Goal: Check status: Check status

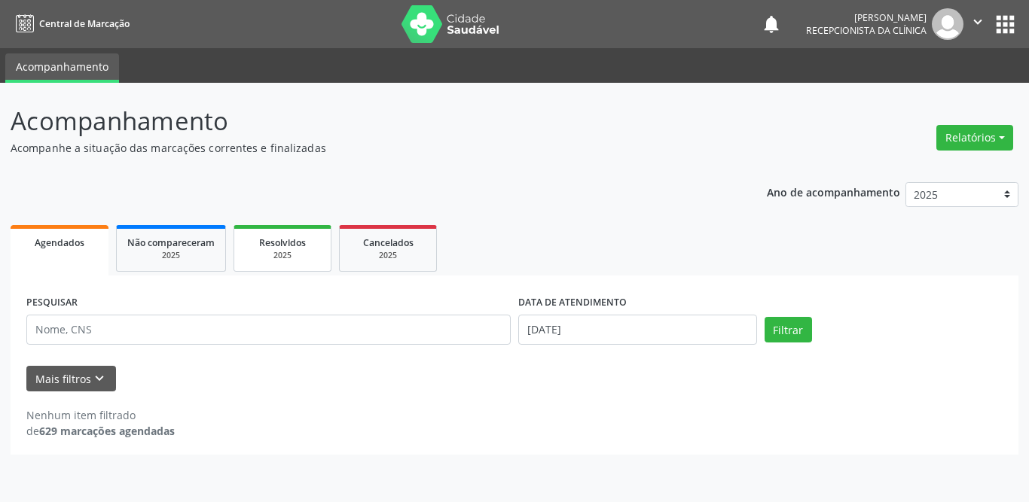
click at [276, 253] on div "2025" at bounding box center [282, 255] width 75 height 11
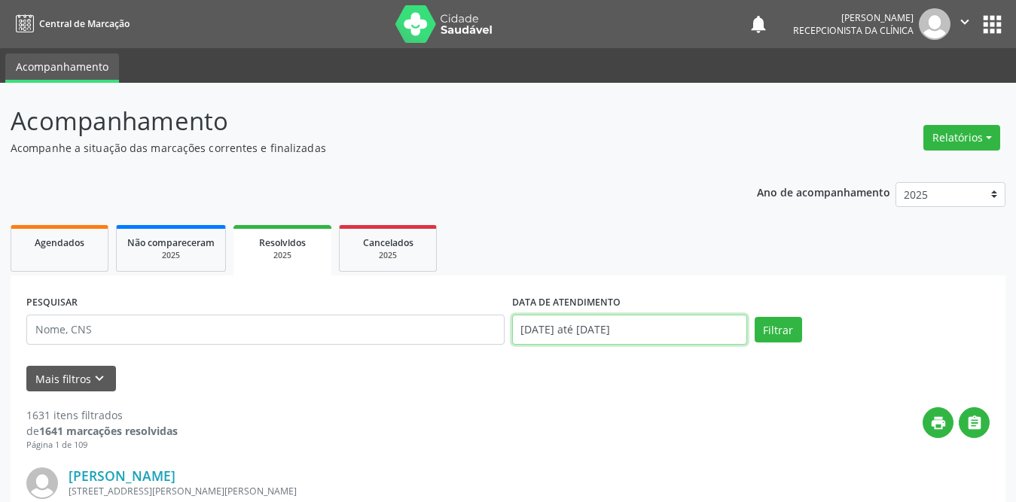
click at [597, 328] on input "[DATE] até [DATE]" at bounding box center [629, 330] width 235 height 30
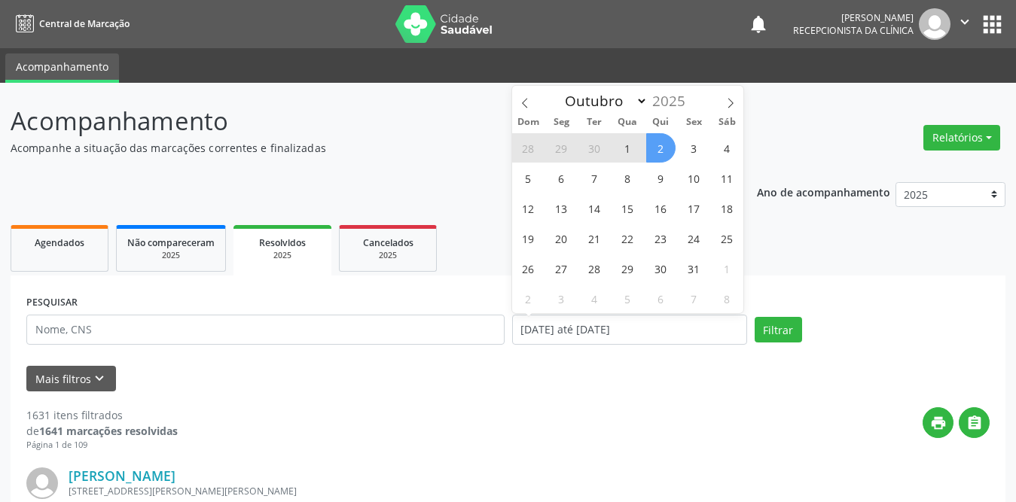
click at [658, 146] on span "2" at bounding box center [660, 147] width 29 height 29
type input "[DATE]"
click at [624, 148] on span "1" at bounding box center [627, 147] width 29 height 29
select select "9"
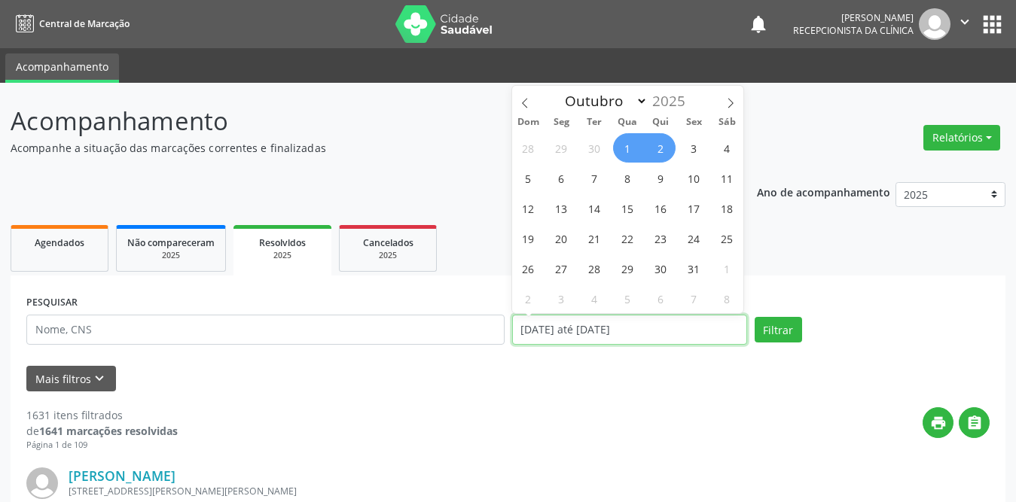
click at [595, 325] on input "[DATE] até [DATE]" at bounding box center [629, 330] width 235 height 30
click at [623, 140] on span "1" at bounding box center [627, 147] width 29 height 29
type input "[DATE]"
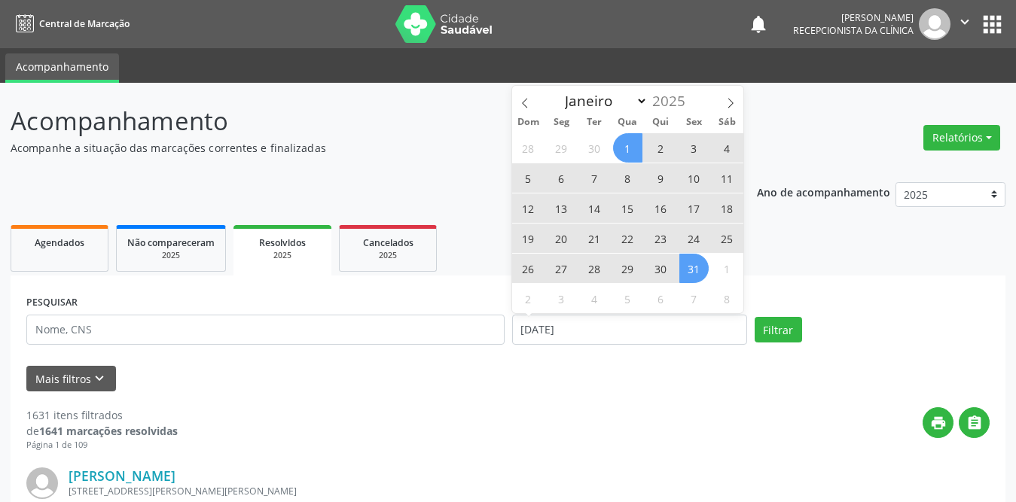
click at [685, 270] on span "31" at bounding box center [693, 268] width 29 height 29
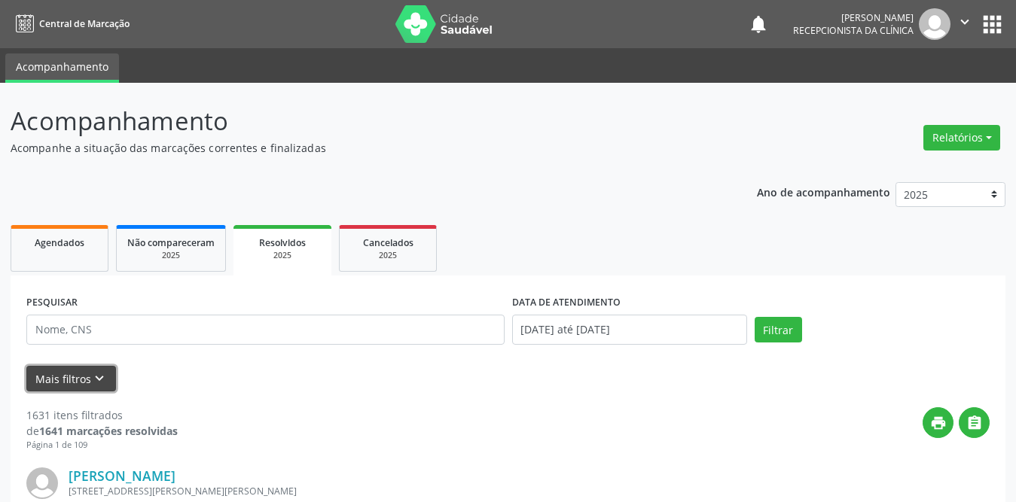
click at [92, 375] on icon "keyboard_arrow_down" at bounding box center [99, 379] width 17 height 17
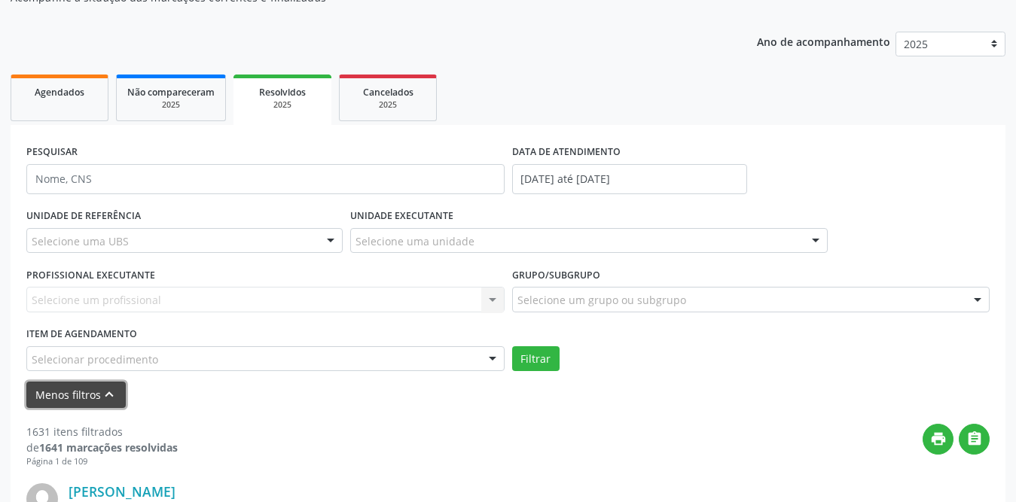
scroll to position [226, 0]
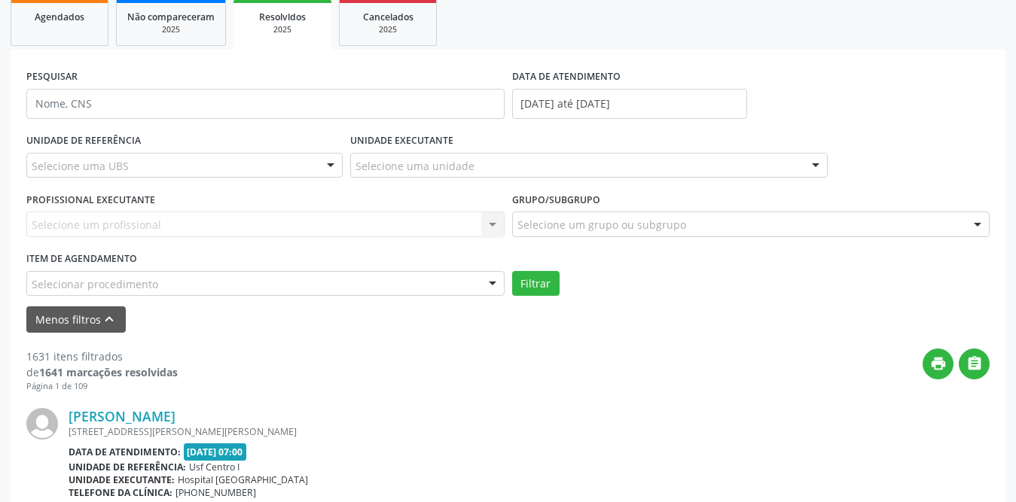
click at [204, 160] on div "Selecione uma UBS" at bounding box center [184, 166] width 316 height 26
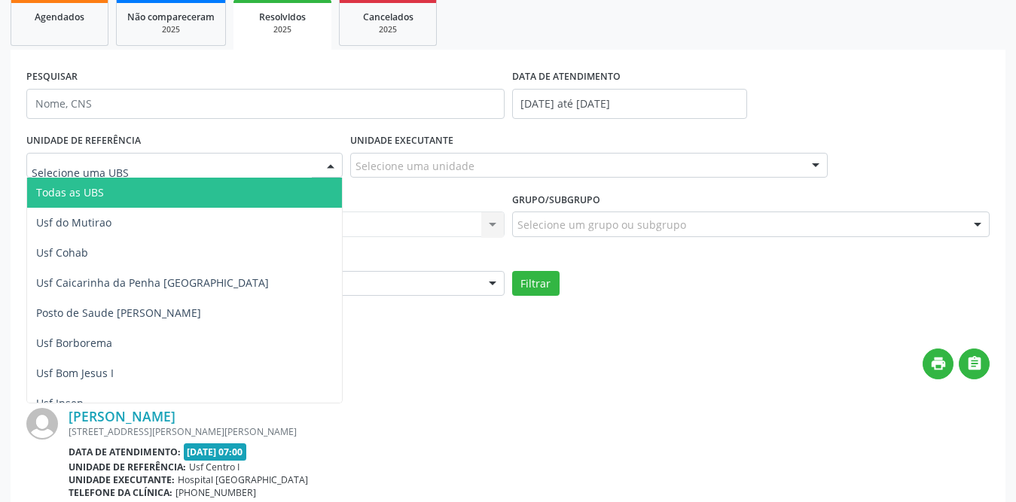
click at [167, 191] on span "Todas as UBS" at bounding box center [212, 193] width 370 height 30
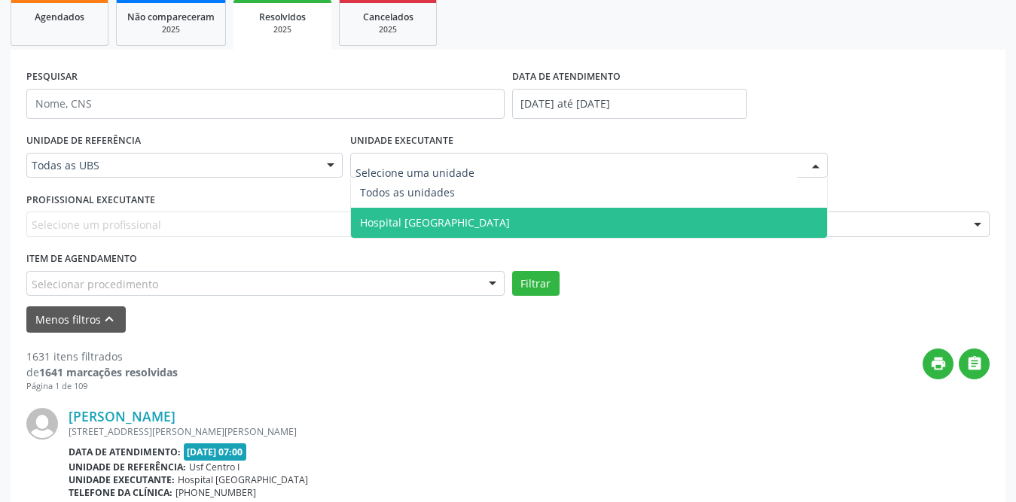
click at [420, 213] on span "Hospital [GEOGRAPHIC_DATA]" at bounding box center [589, 223] width 477 height 30
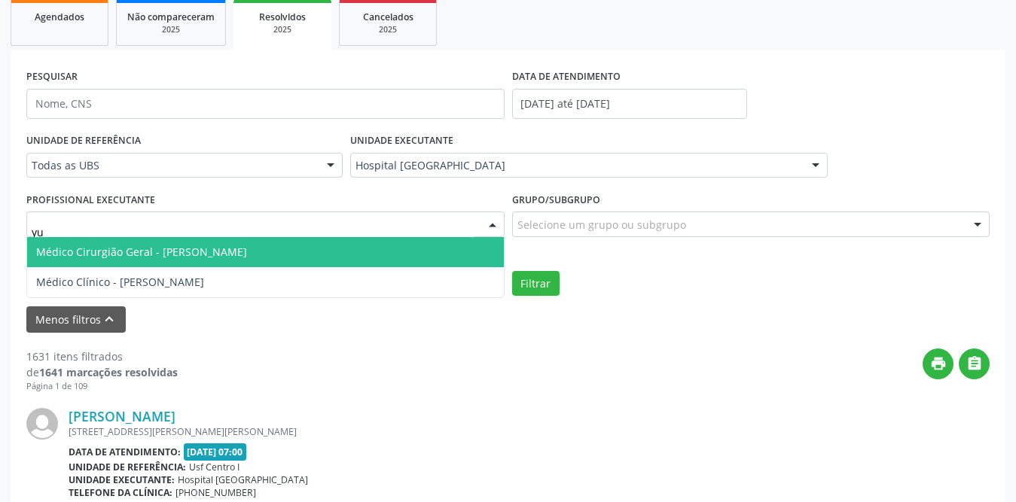
type input "yur"
click at [182, 258] on span "Médico Cirurgião Geral - [PERSON_NAME]" at bounding box center [141, 252] width 211 height 14
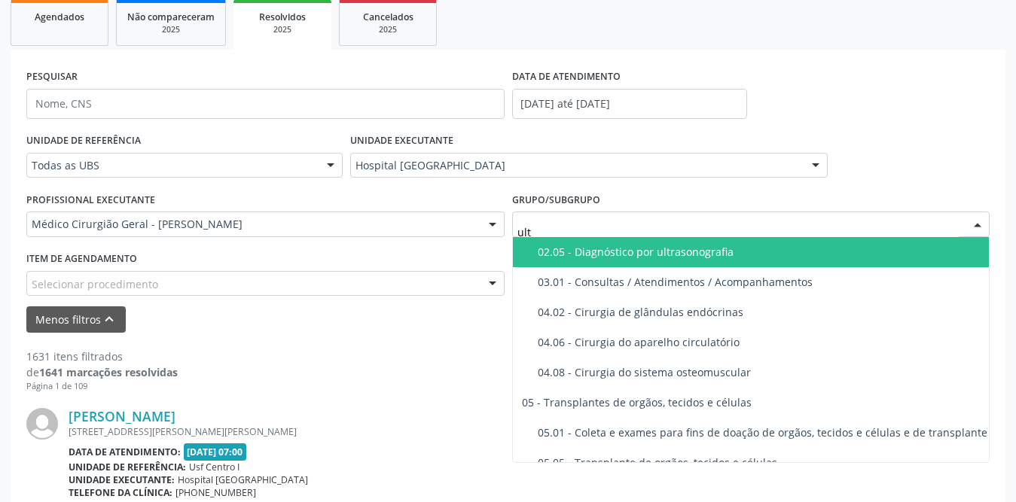
type input "ultr"
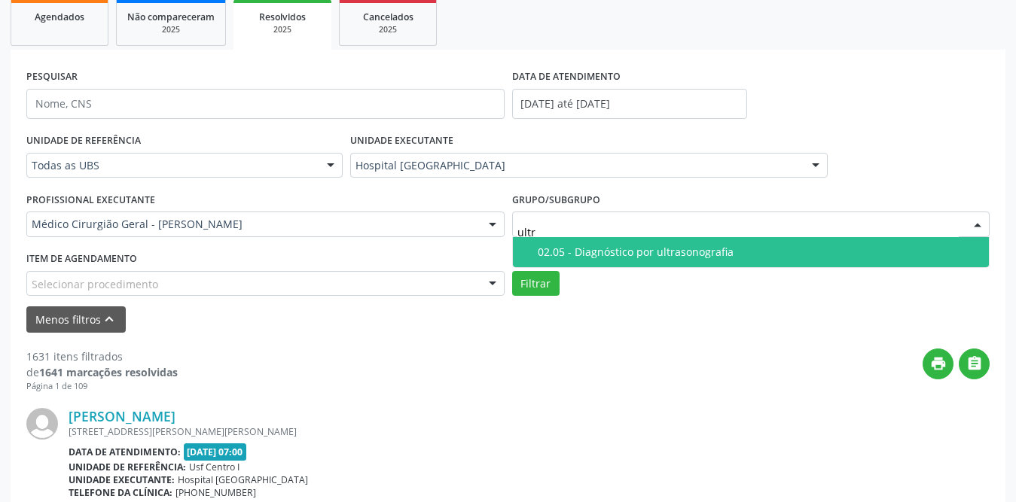
click at [591, 243] on span "02.05 - Diagnóstico por ultrasonografia" at bounding box center [751, 252] width 477 height 30
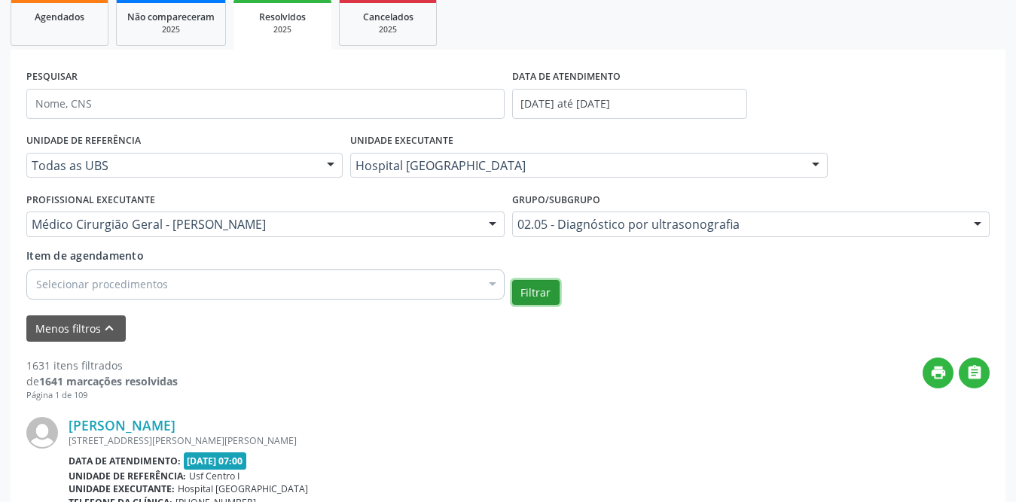
click at [527, 285] on button "Filtrar" at bounding box center [535, 293] width 47 height 26
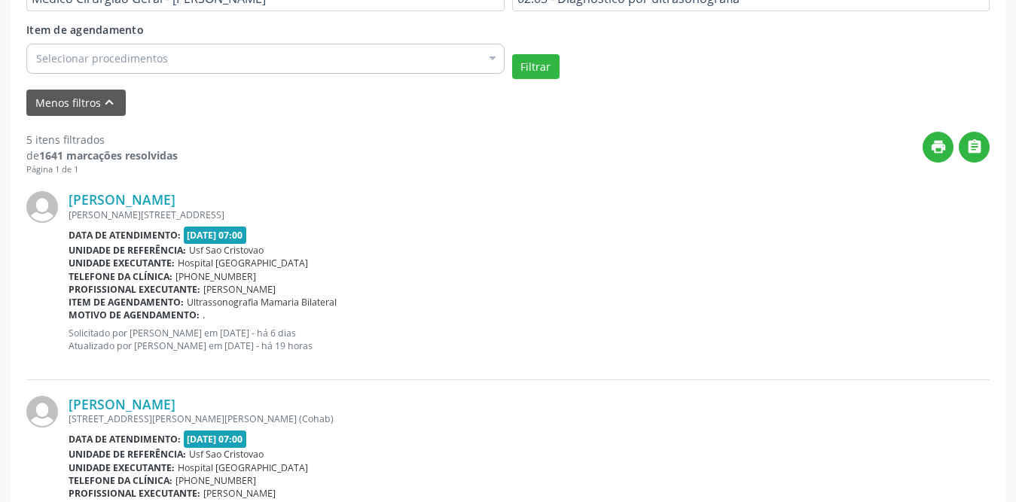
scroll to position [75, 0]
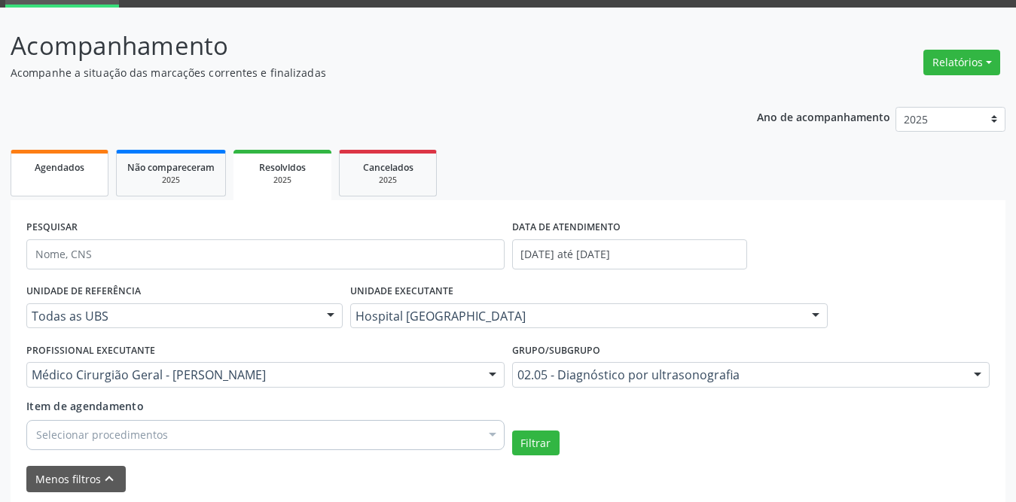
click at [64, 187] on link "Agendados" at bounding box center [60, 173] width 98 height 47
select select "9"
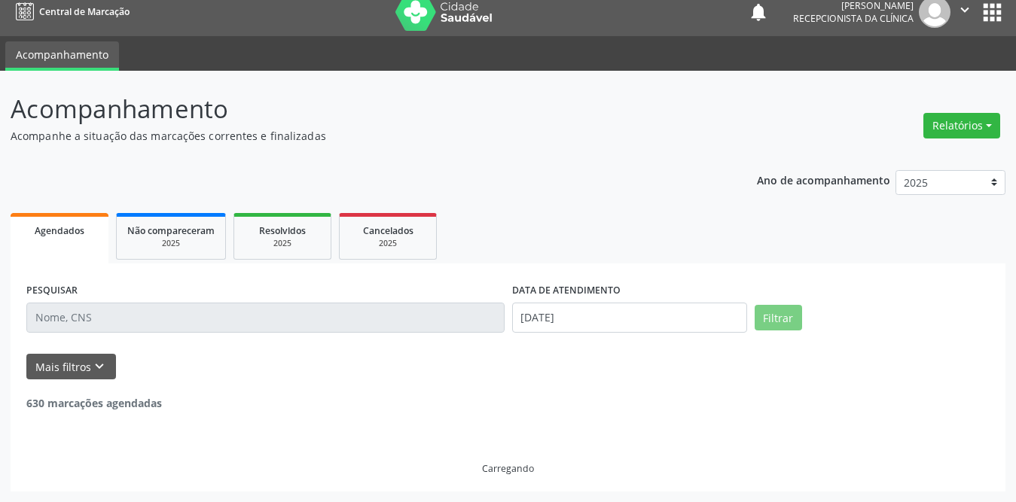
scroll to position [0, 0]
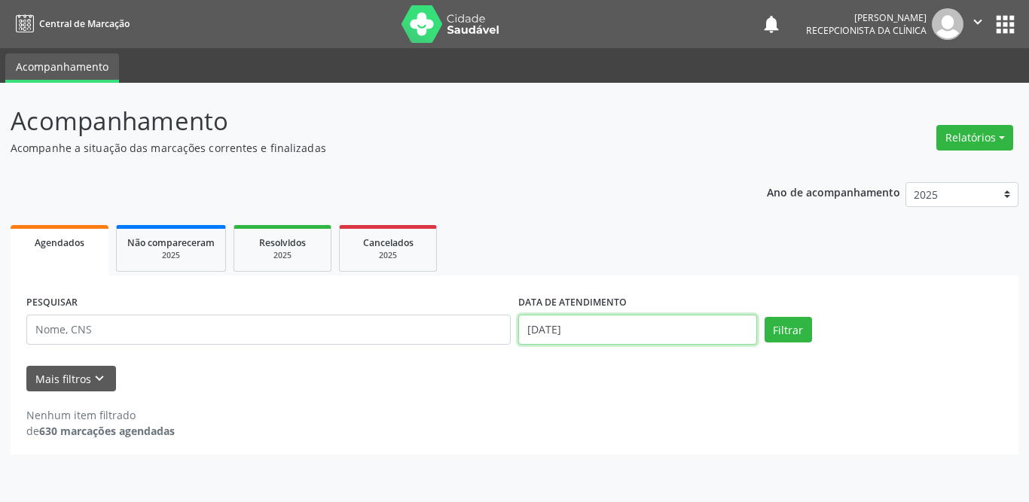
click at [582, 336] on input "[DATE]" at bounding box center [637, 330] width 239 height 30
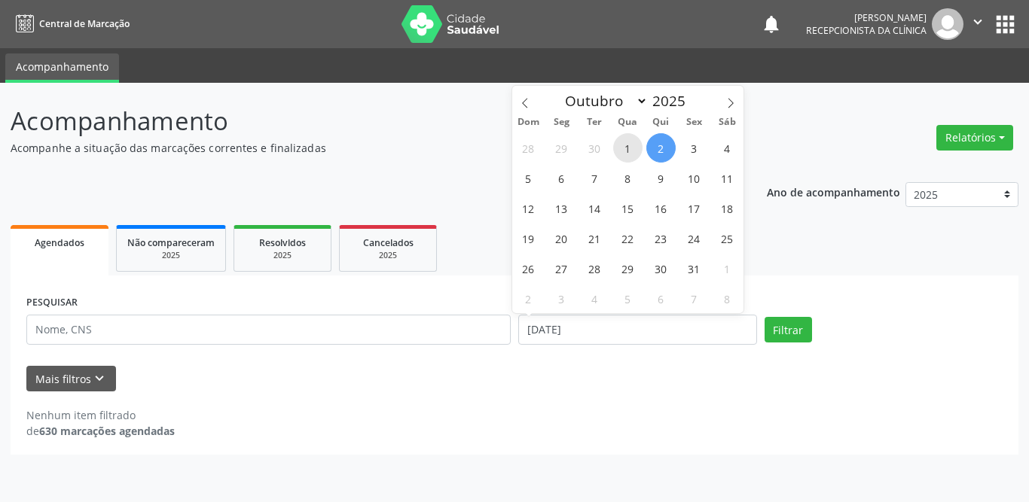
click at [628, 152] on span "1" at bounding box center [627, 147] width 29 height 29
type input "[DATE]"
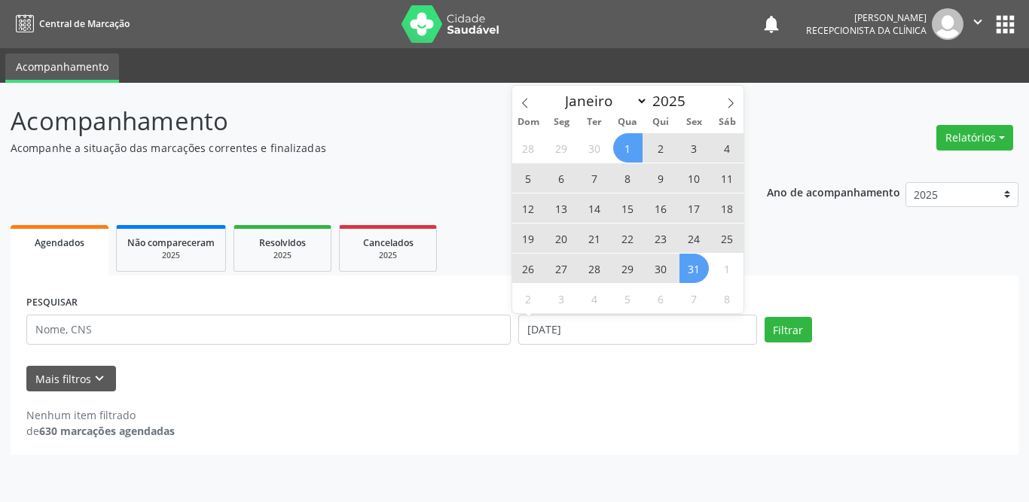
click at [689, 272] on span "31" at bounding box center [693, 268] width 29 height 29
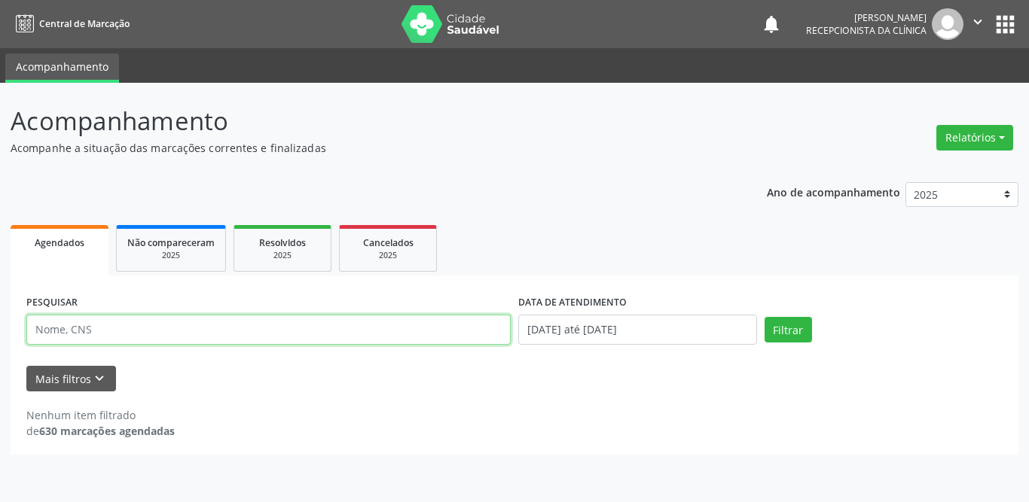
click at [175, 339] on input "text" at bounding box center [268, 330] width 484 height 30
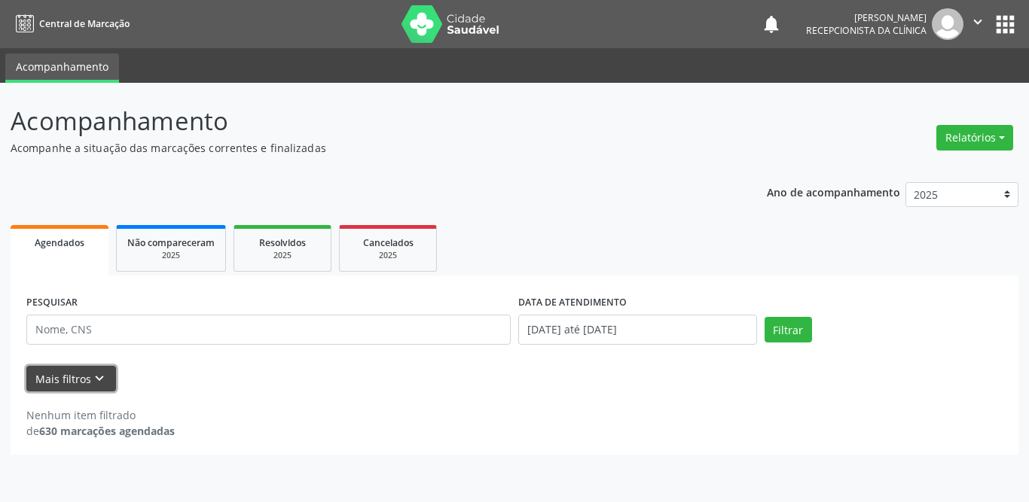
click at [72, 377] on button "Mais filtros keyboard_arrow_down" at bounding box center [71, 379] width 90 height 26
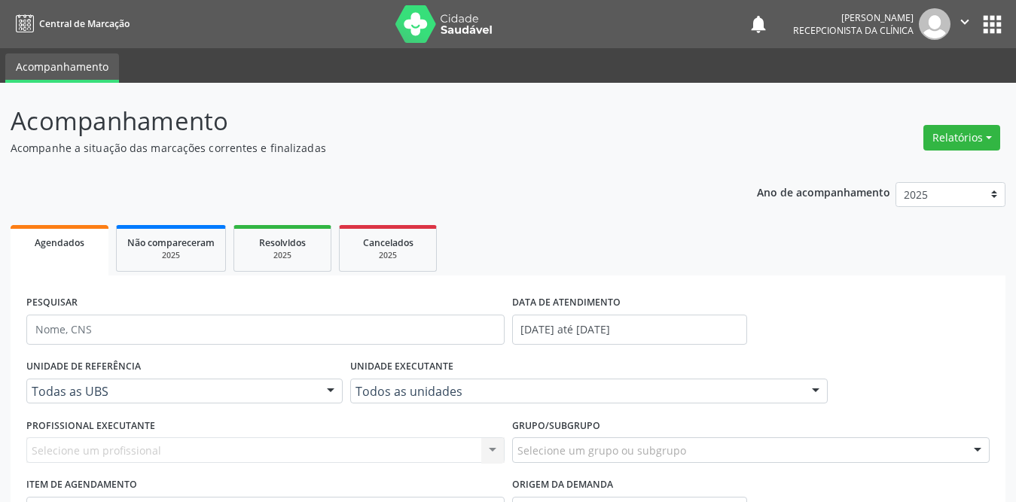
scroll to position [75, 0]
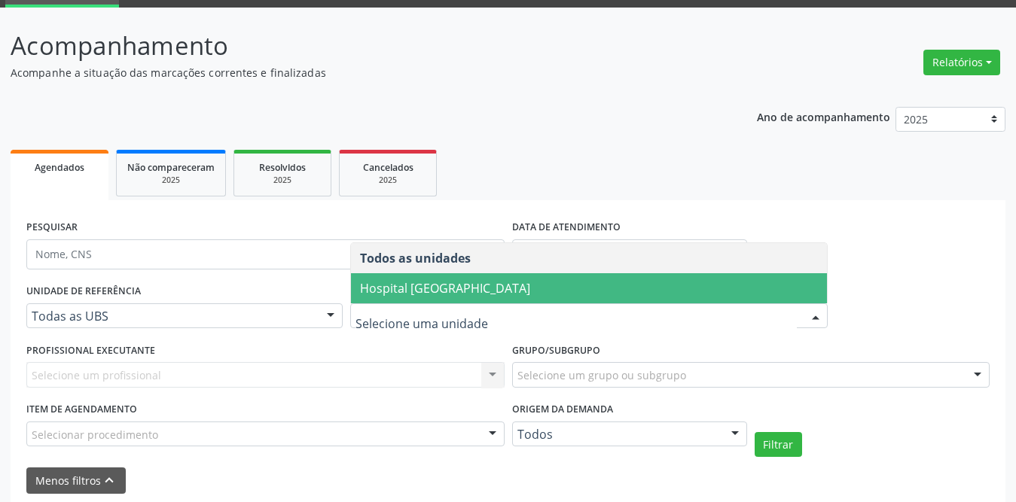
click at [408, 295] on span "Hospital [GEOGRAPHIC_DATA]" at bounding box center [445, 288] width 170 height 17
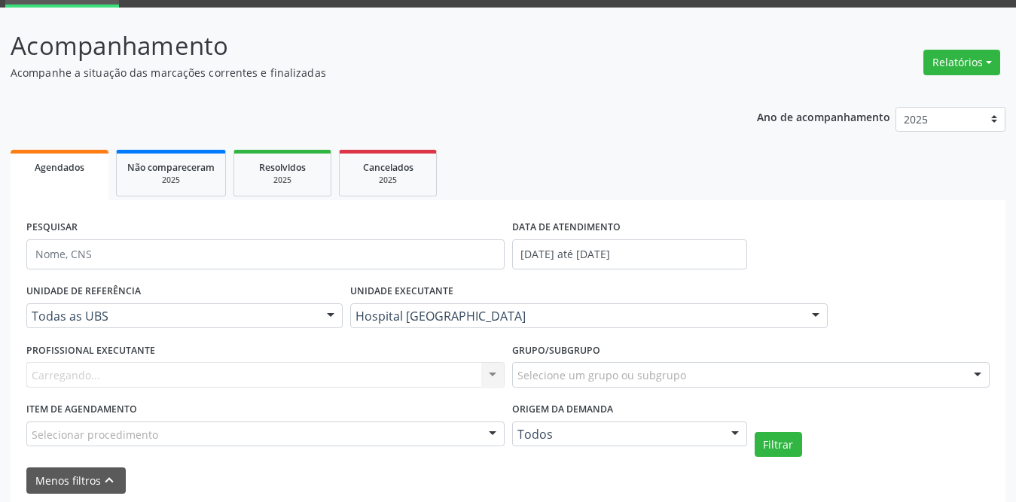
click at [182, 357] on div "PROFISSIONAL EXECUTANTE [GEOGRAPHIC_DATA]... Nenhum resultado encontrado para: …" at bounding box center [266, 368] width 486 height 59
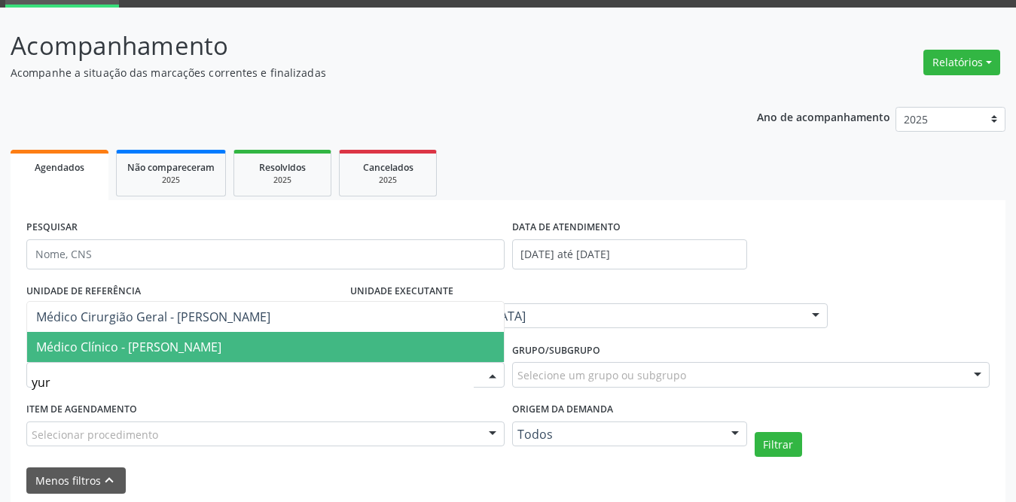
click at [80, 388] on input "yur" at bounding box center [253, 383] width 442 height 30
type input "y"
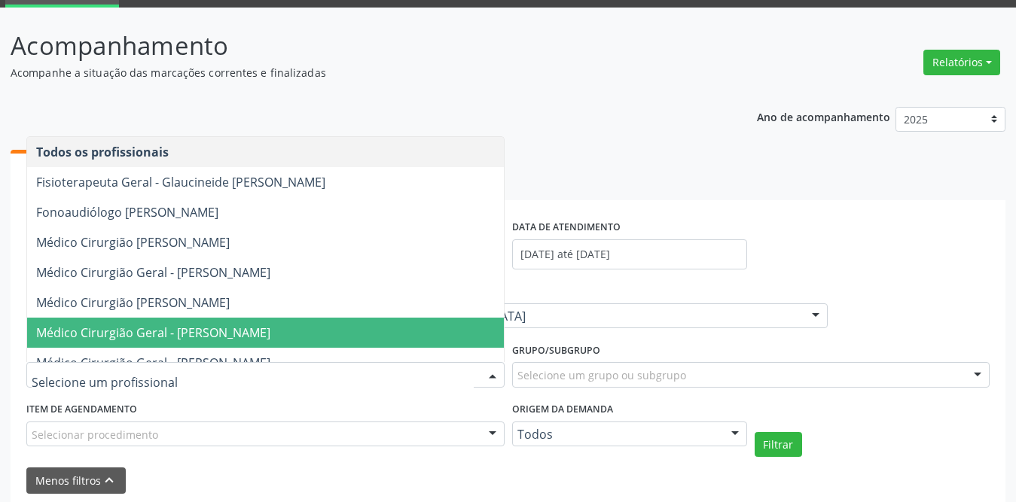
click at [942, 283] on div "UNIDADE DE REFERÊNCIA Todas as UBS Todas as UBS Usf do Mutirao Usf Cohab Usf Ca…" at bounding box center [508, 368] width 971 height 177
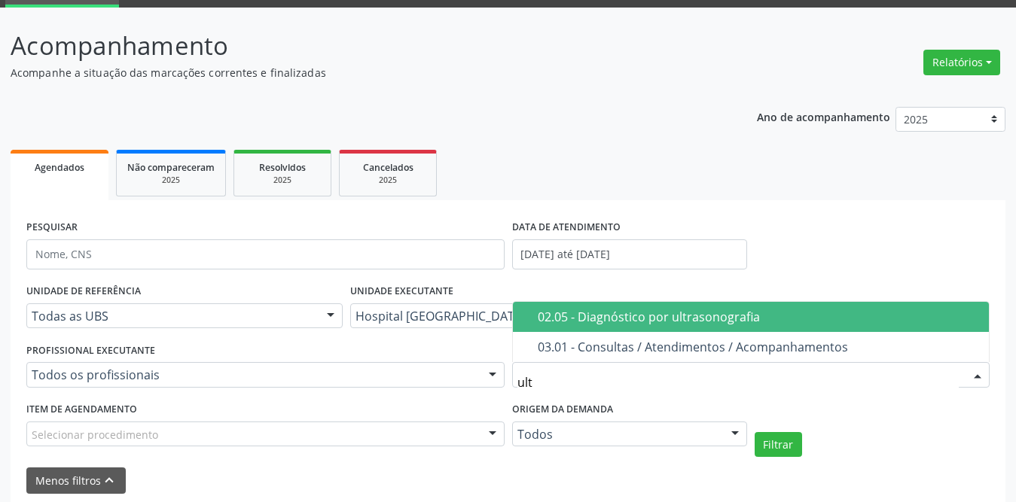
type input "ultr"
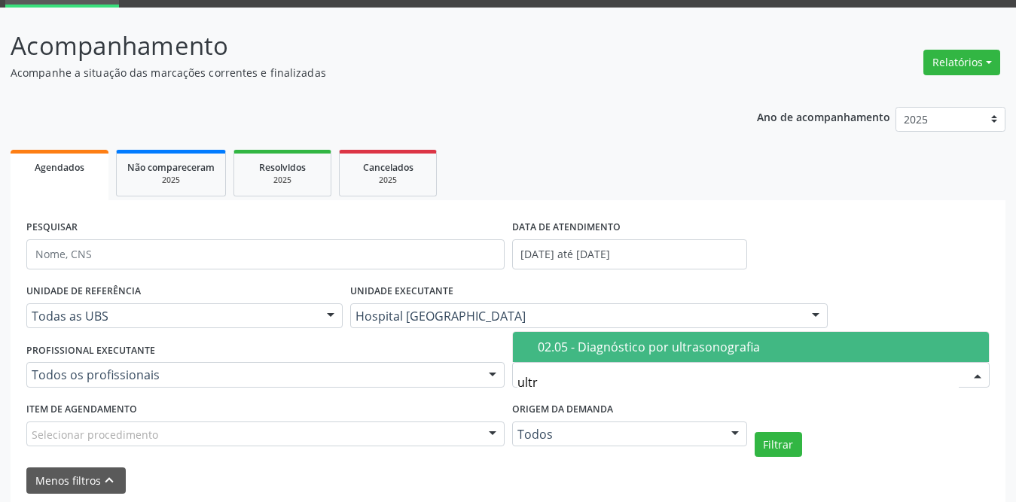
click at [571, 353] on div "02.05 - Diagnóstico por ultrasonografia" at bounding box center [759, 347] width 443 height 12
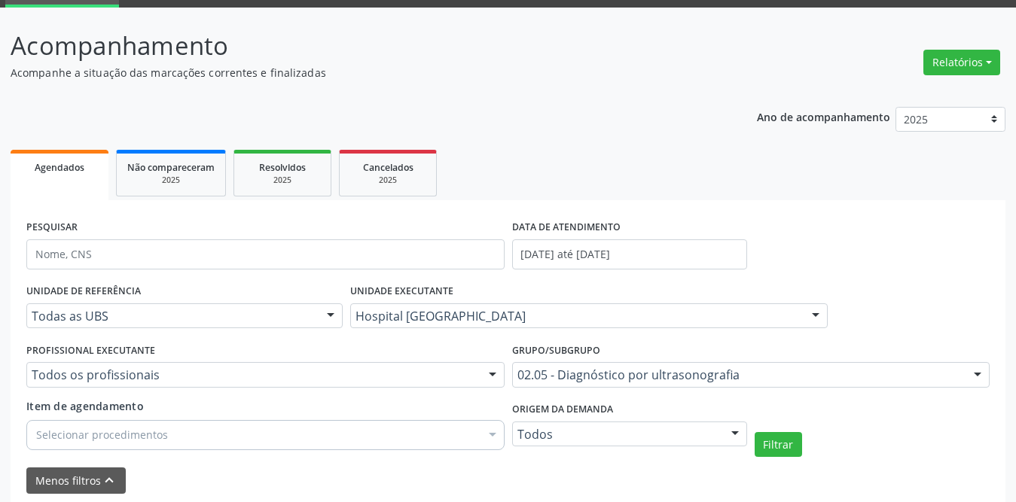
scroll to position [141, 0]
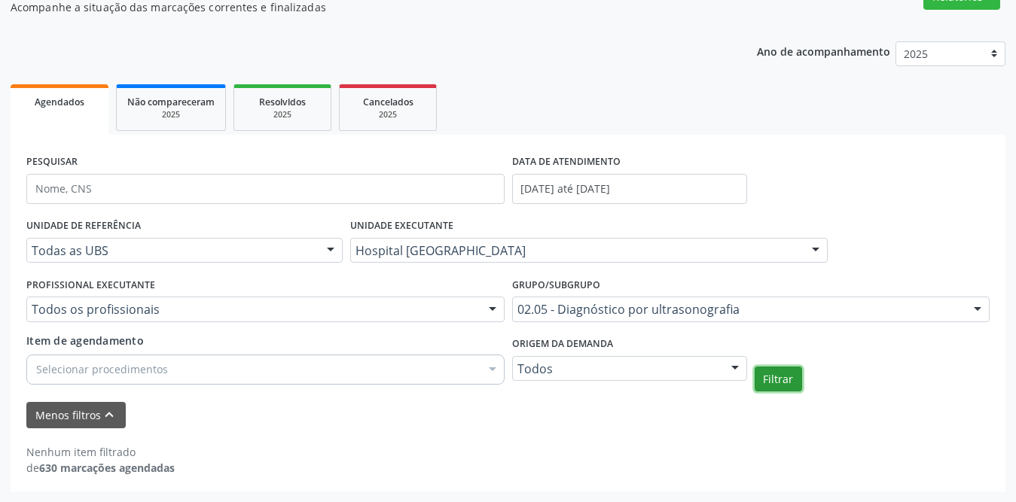
click at [781, 382] on button "Filtrar" at bounding box center [778, 380] width 47 height 26
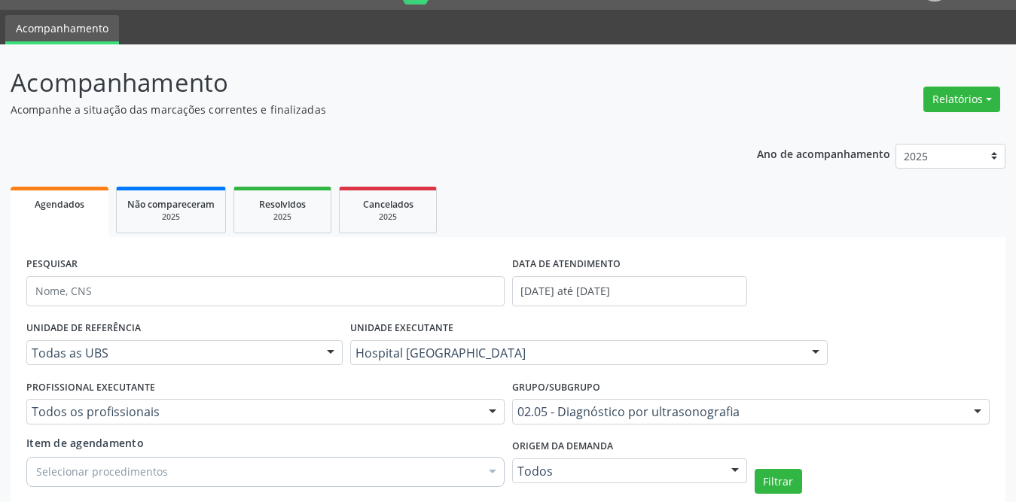
scroll to position [0, 0]
